Goal: Task Accomplishment & Management: Use online tool/utility

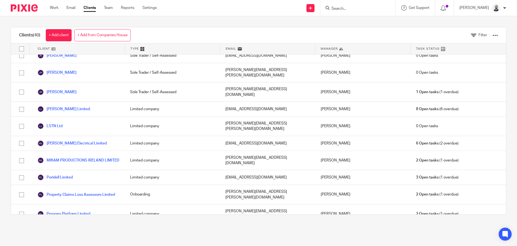
scroll to position [461, 0]
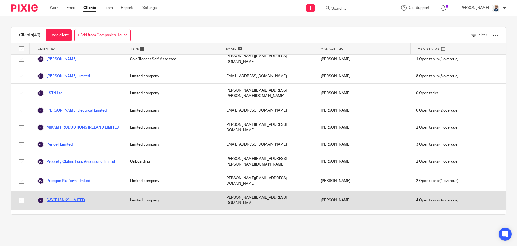
click at [59, 197] on link "SAY THANKS LIMITED" at bounding box center [60, 200] width 47 height 6
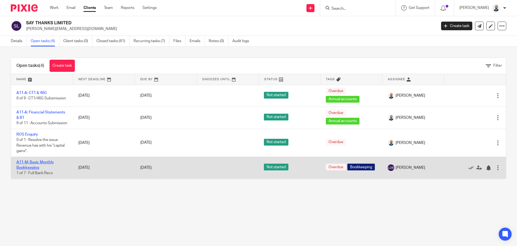
click at [42, 168] on link "A11-M: Basic Monthly Bookkeeping" at bounding box center [34, 164] width 37 height 9
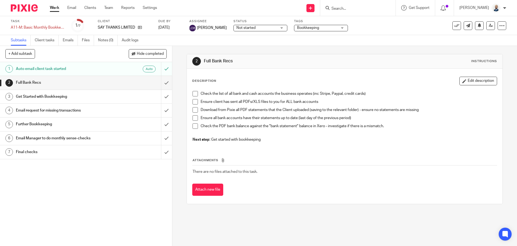
click at [191, 94] on div "Check the list of all bank and cash accounts the business operates (inc Stripe,…" at bounding box center [345, 117] width 310 height 58
drag, startPoint x: 194, startPoint y: 94, endPoint x: 194, endPoint y: 101, distance: 7.0
click at [194, 94] on span at bounding box center [195, 93] width 5 height 5
click at [194, 101] on span at bounding box center [195, 101] width 5 height 5
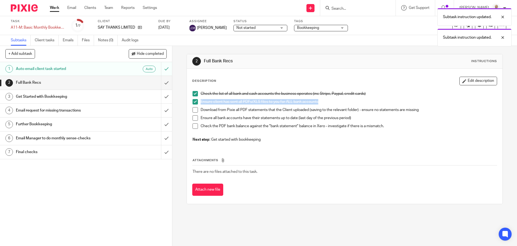
click at [193, 117] on span at bounding box center [195, 117] width 5 height 5
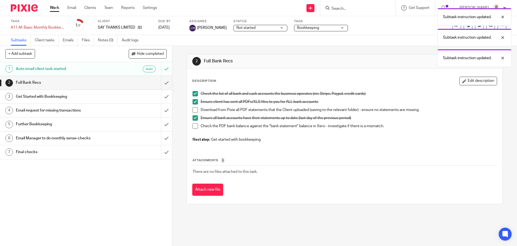
click at [193, 126] on span at bounding box center [195, 125] width 5 height 5
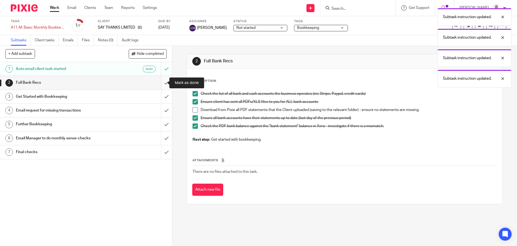
click at [159, 84] on input "submit" at bounding box center [86, 82] width 172 height 13
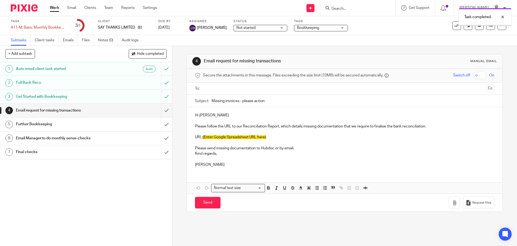
click at [223, 87] on input "text" at bounding box center [344, 88] width 279 height 6
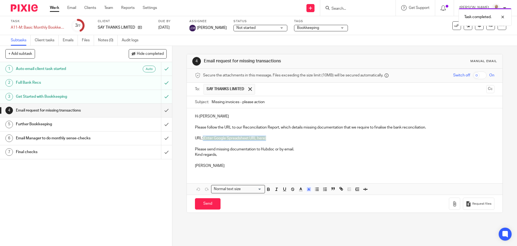
drag, startPoint x: 270, startPoint y: 137, endPoint x: 202, endPoint y: 138, distance: 68.2
click at [202, 138] on p "URL: {Enter Google Spreadsheet URL here}" at bounding box center [344, 137] width 299 height 5
paste div
click at [203, 139] on link "[URL][DOMAIN_NAME]" at bounding box center [222, 138] width 39 height 4
click at [282, 87] on input "text" at bounding box center [371, 89] width 227 height 11
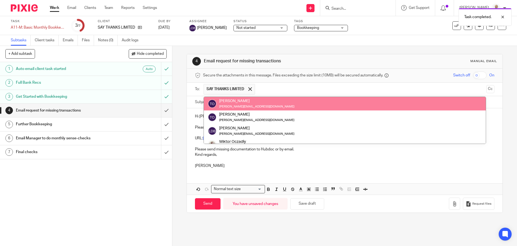
click at [487, 89] on button "Cc" at bounding box center [491, 89] width 8 height 8
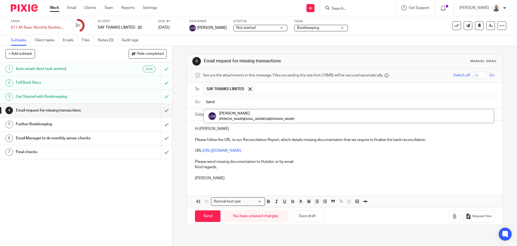
type input "lizinda"
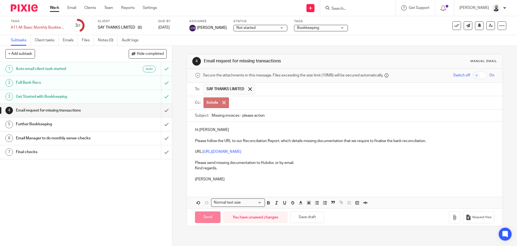
click at [225, 100] on div at bounding box center [224, 102] width 6 height 8
click at [223, 102] on input "text" at bounding box center [348, 102] width 287 height 6
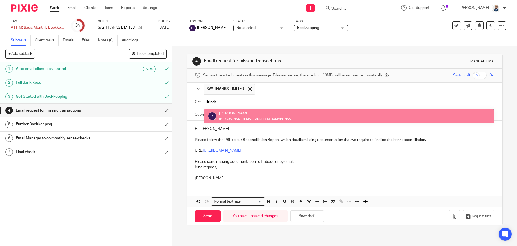
type input "lizinda"
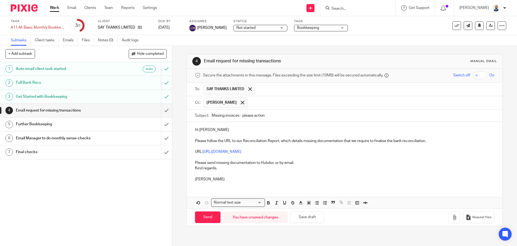
click at [197, 208] on div "Normal text size Loading... Remove Edit" at bounding box center [345, 201] width 316 height 11
click at [202, 219] on input "Send" at bounding box center [208, 217] width 26 height 12
type input "Sent"
